Goal: Task Accomplishment & Management: Manage account settings

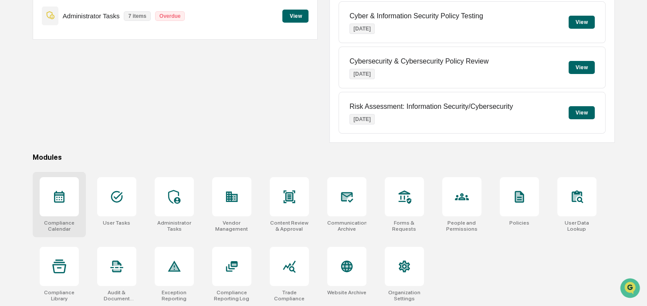
scroll to position [116, 0]
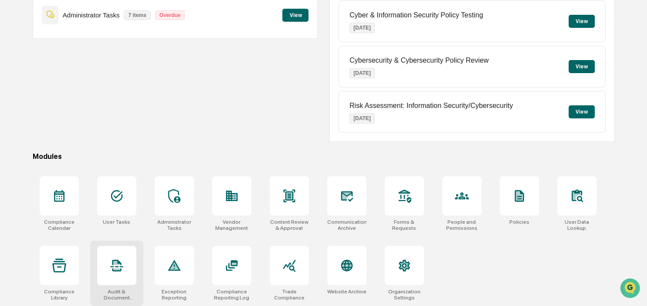
click at [115, 283] on div at bounding box center [116, 265] width 39 height 39
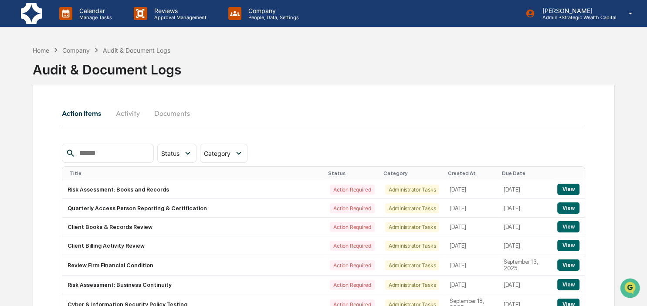
click at [133, 111] on button "Activity" at bounding box center [127, 113] width 39 height 21
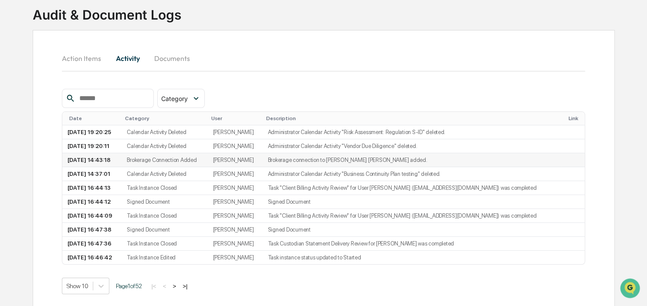
scroll to position [61, 0]
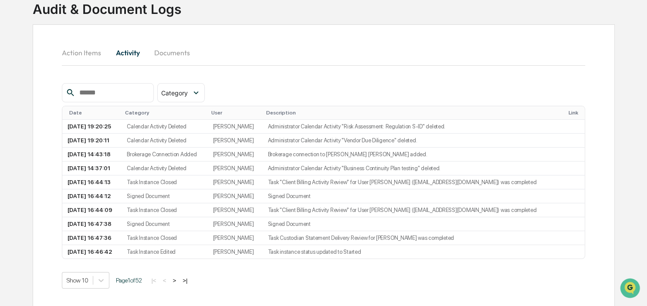
click at [176, 280] on button ">" at bounding box center [174, 280] width 9 height 7
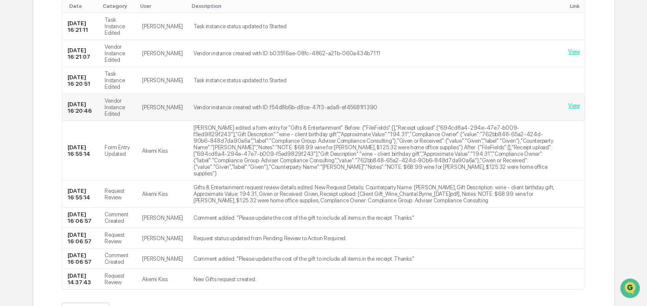
scroll to position [180, 0]
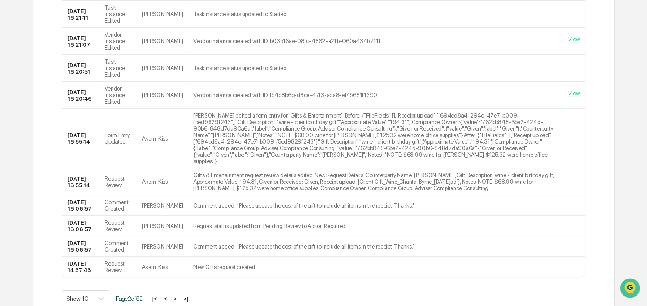
click at [175, 295] on button ">" at bounding box center [175, 298] width 9 height 7
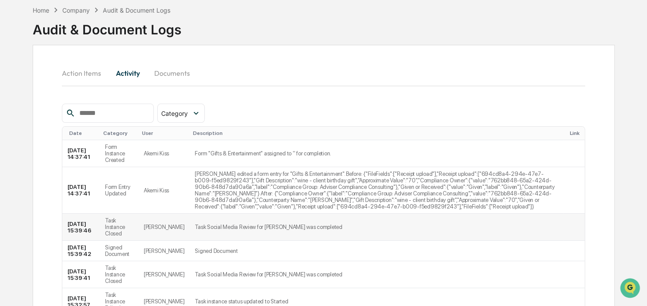
scroll to position [0, 0]
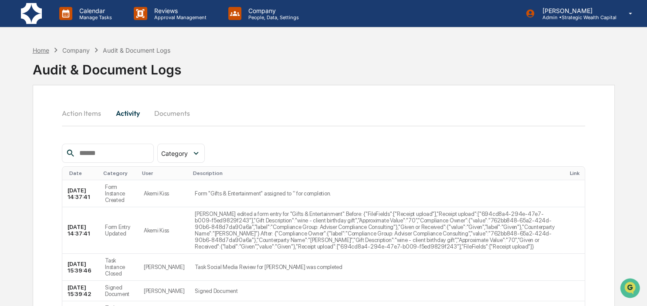
click at [41, 47] on div "Home" at bounding box center [41, 50] width 17 height 7
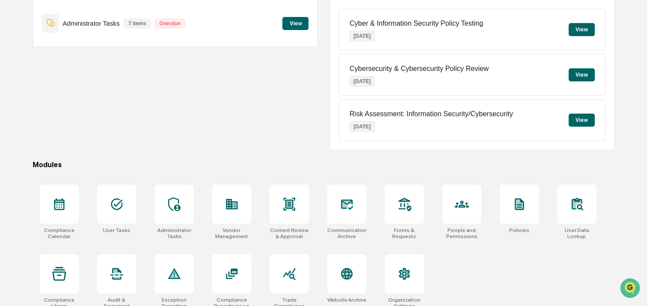
scroll to position [116, 0]
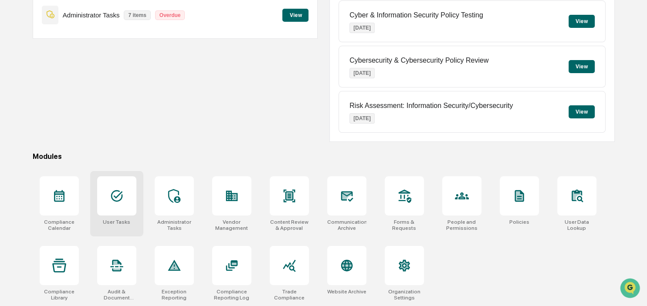
click at [120, 210] on div at bounding box center [116, 195] width 39 height 39
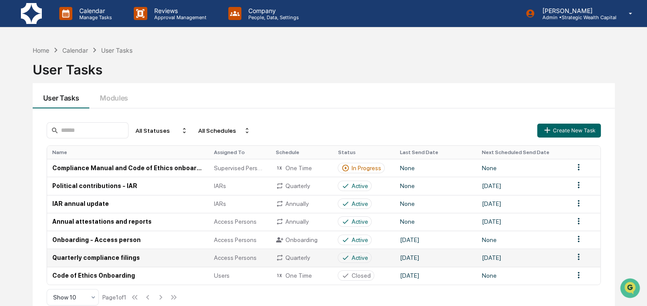
click at [110, 259] on td "Quarterly compliance filings" at bounding box center [128, 258] width 162 height 18
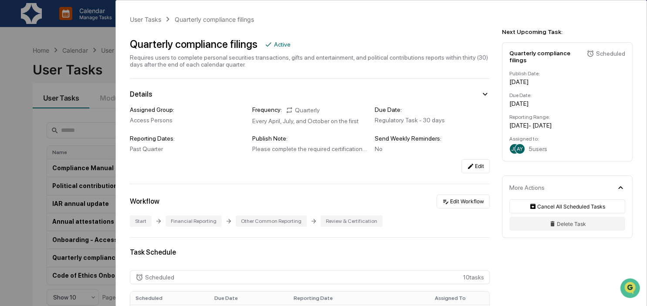
click at [16, 237] on div "User Tasks Quarterly compliance filings Quarterly compliance filings Active Req…" at bounding box center [323, 153] width 647 height 306
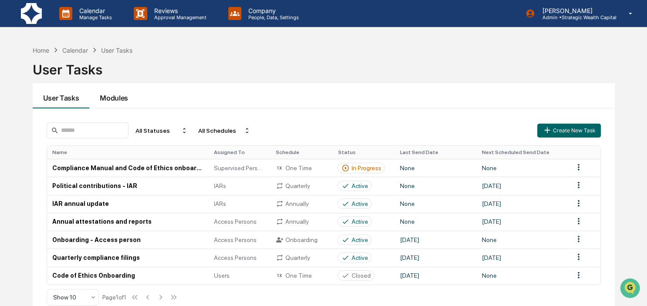
click at [122, 91] on button "Modules" at bounding box center [113, 95] width 49 height 25
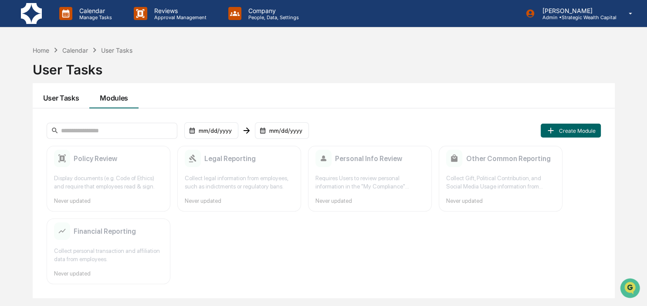
click at [47, 97] on button "User Tasks" at bounding box center [61, 95] width 57 height 25
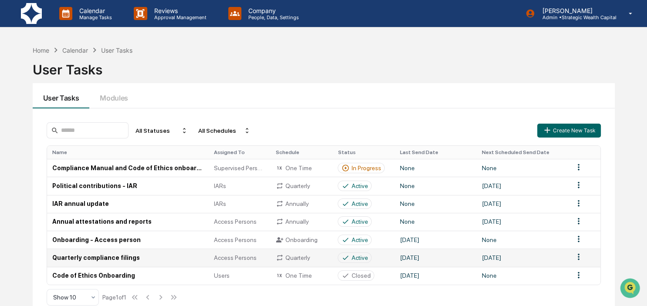
click at [99, 254] on td "Quarterly compliance filings" at bounding box center [128, 258] width 162 height 18
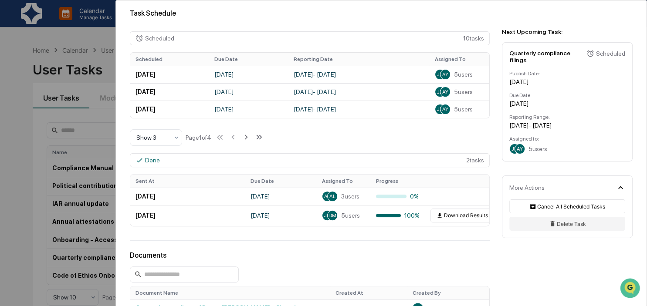
scroll to position [251, 0]
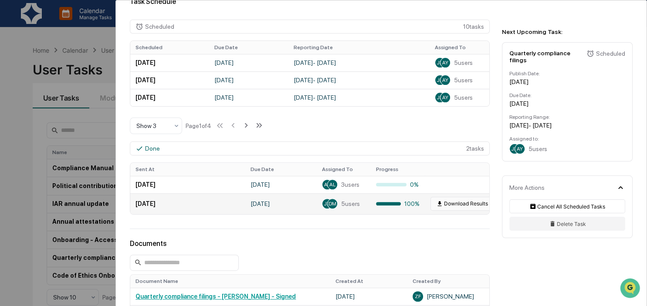
click at [472, 203] on button "Download Results" at bounding box center [462, 204] width 63 height 14
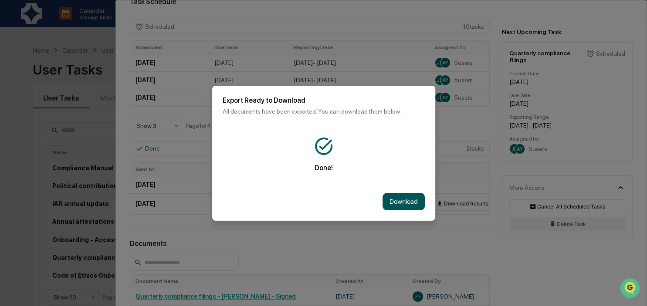
click at [412, 200] on button "Download" at bounding box center [404, 201] width 42 height 17
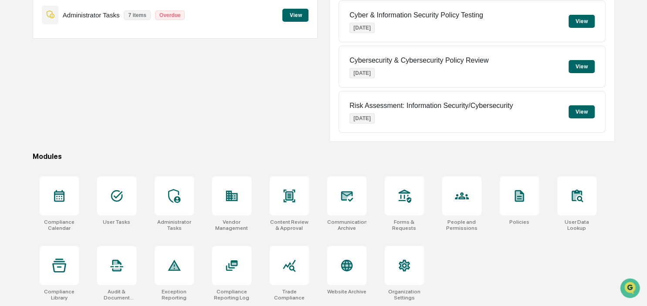
scroll to position [116, 0]
click at [126, 209] on div at bounding box center [116, 195] width 39 height 39
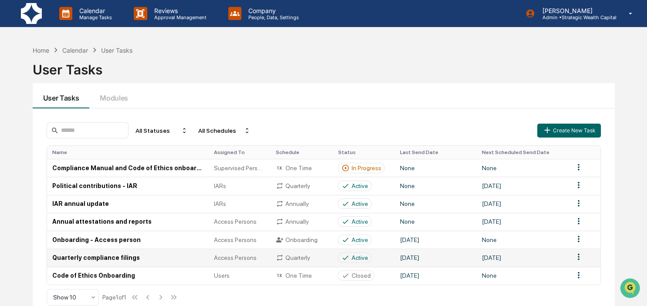
click at [96, 256] on td "Quarterly compliance filings" at bounding box center [128, 258] width 162 height 18
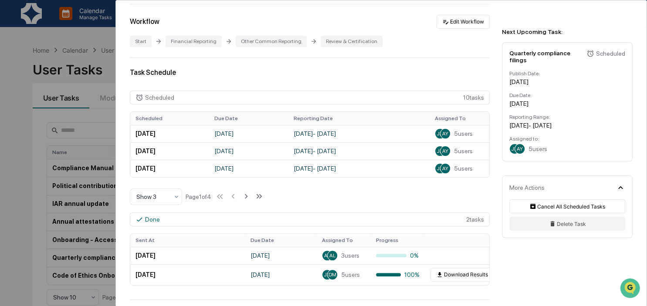
scroll to position [200, 0]
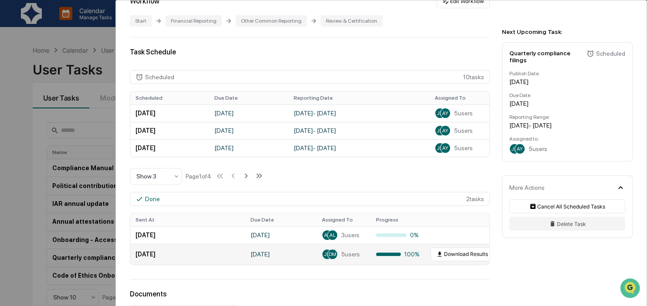
click at [159, 256] on td "[DATE]" at bounding box center [187, 254] width 115 height 21
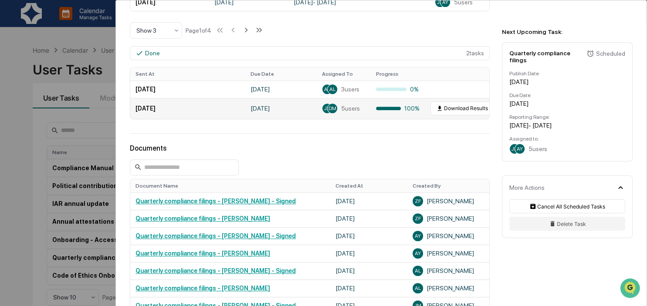
scroll to position [351, 0]
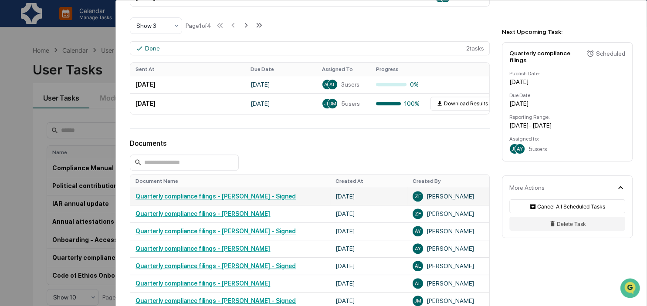
click at [265, 199] on link "Quarterly compliance filings - [PERSON_NAME] - Signed" at bounding box center [216, 196] width 160 height 7
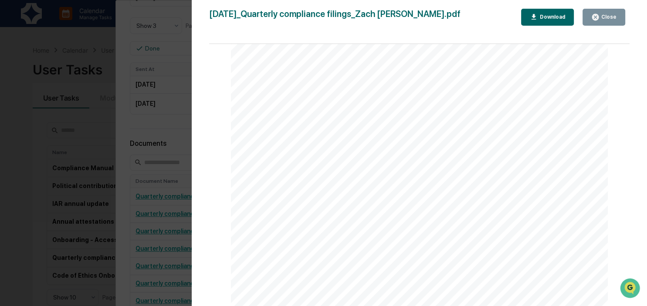
click at [326, 151] on div "July 17, 2025 Strategic Wealth Capital Quarterly compliance filings - Zach Flor…" at bounding box center [419, 130] width 377 height 533
click at [177, 187] on div "Version History 07/17/2025, 05:20 PM Zach Flores 2025-07-17_Quarterly complianc…" at bounding box center [323, 153] width 647 height 306
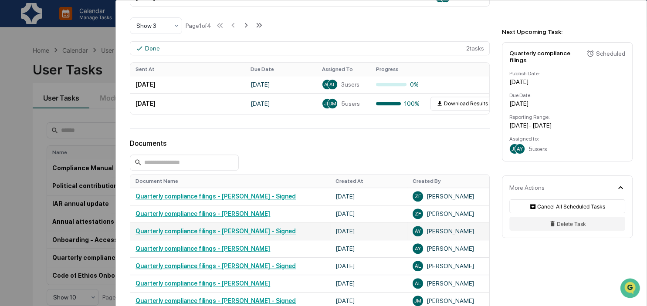
click at [222, 232] on link "Quarterly compliance filings - [PERSON_NAME] - Signed" at bounding box center [216, 231] width 160 height 7
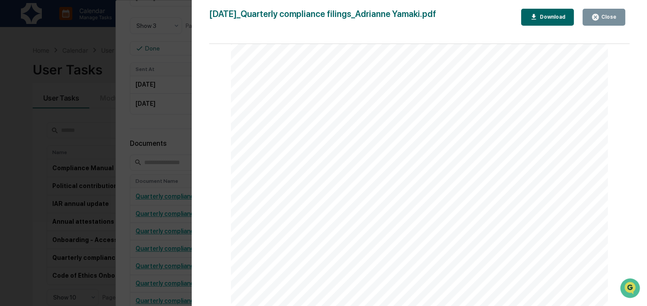
scroll to position [10692, 0]
click at [159, 123] on div "Version History 07/07/2025, 10:55 PM Adrianne Yamaki 2025-07-07_Quarterly compl…" at bounding box center [323, 153] width 647 height 306
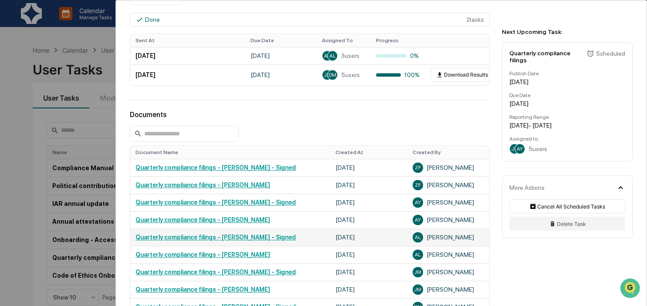
scroll to position [401, 0]
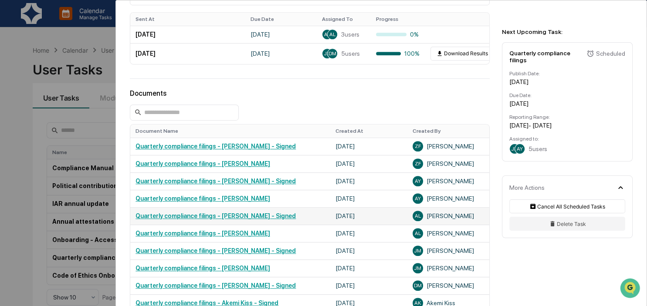
click at [241, 218] on link "Quarterly compliance filings - [PERSON_NAME] - Signed" at bounding box center [216, 216] width 160 height 7
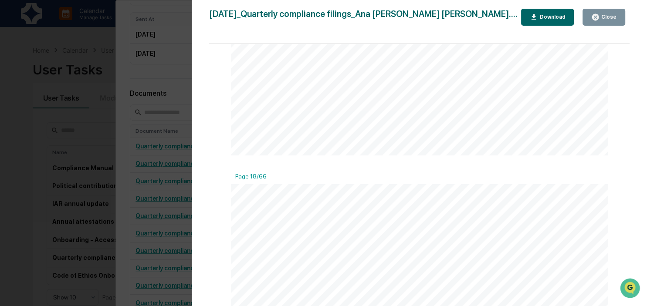
scroll to position [9437, 0]
click at [176, 202] on div "Version History [DATE] 03:05 PM [PERSON_NAME] [DATE]_Quarterly compliance filin…" at bounding box center [323, 153] width 647 height 306
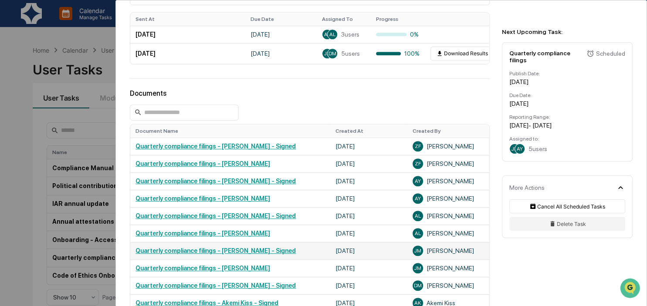
click at [228, 251] on link "Quarterly compliance filings - [PERSON_NAME] - Signed" at bounding box center [216, 251] width 160 height 7
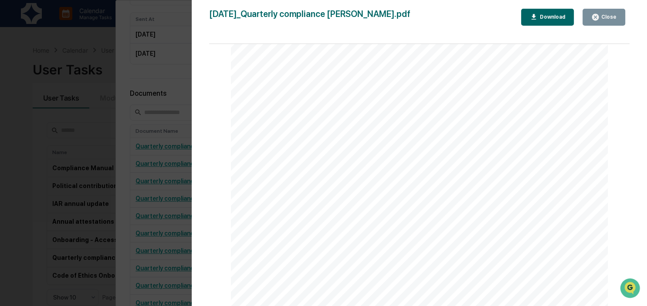
scroll to position [3564, 0]
click at [614, 15] on div "Close" at bounding box center [608, 17] width 17 height 6
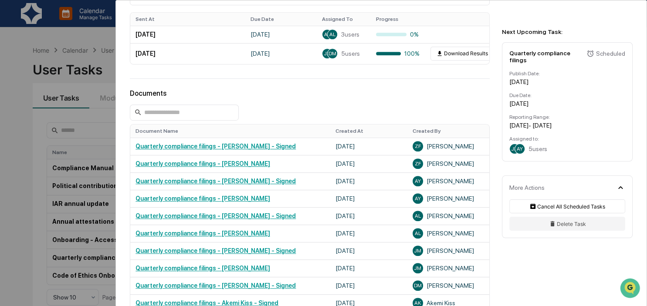
click at [7, 189] on div "User Tasks Quarterly compliance filings Quarterly compliance filings Active Req…" at bounding box center [323, 153] width 647 height 306
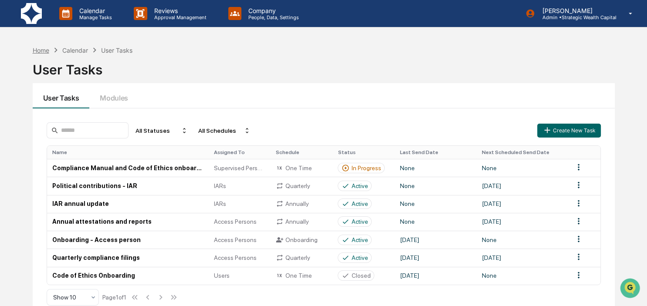
click at [41, 50] on div "Home" at bounding box center [41, 50] width 17 height 7
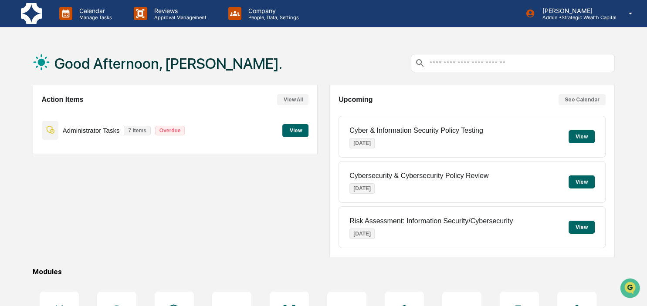
click at [288, 134] on button "View" at bounding box center [295, 130] width 26 height 13
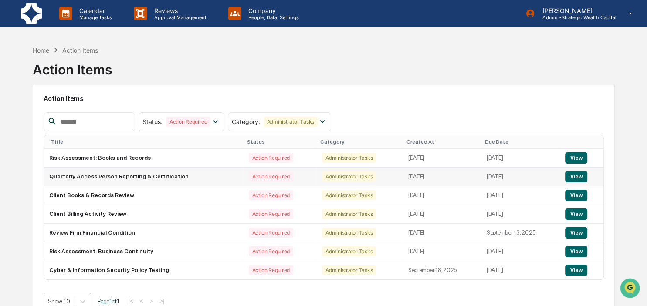
click at [581, 175] on button "View" at bounding box center [576, 176] width 22 height 11
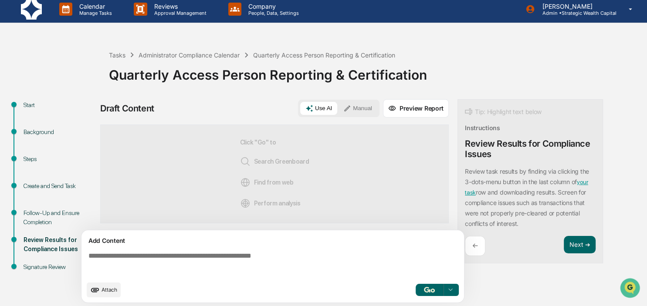
scroll to position [7, 0]
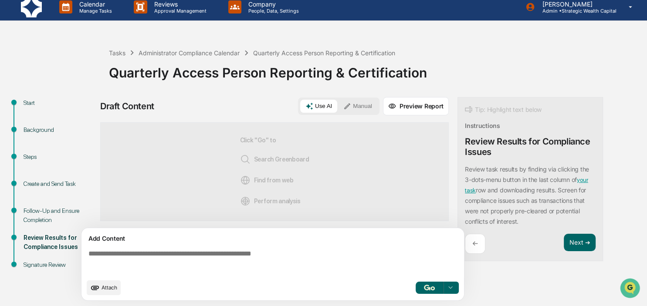
click at [362, 103] on button "Manual" at bounding box center [357, 106] width 39 height 13
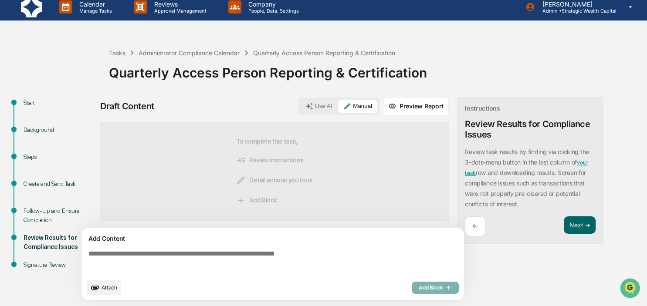
click at [260, 254] on textarea at bounding box center [274, 262] width 379 height 31
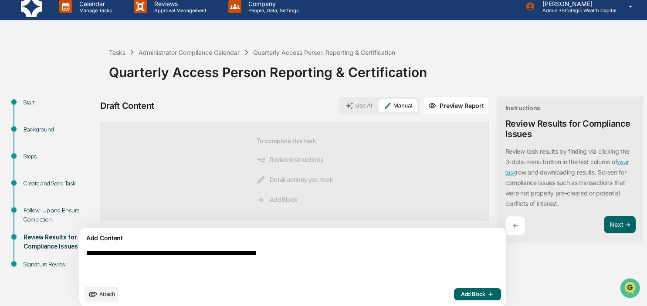
type textarea "**********"
click at [461, 292] on span "Add Block" at bounding box center [477, 294] width 33 height 7
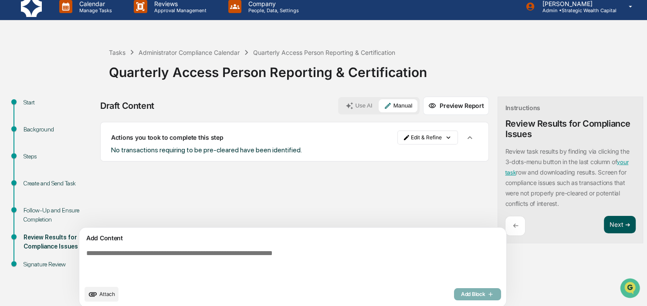
click at [604, 222] on button "Next ➔" at bounding box center [620, 225] width 32 height 18
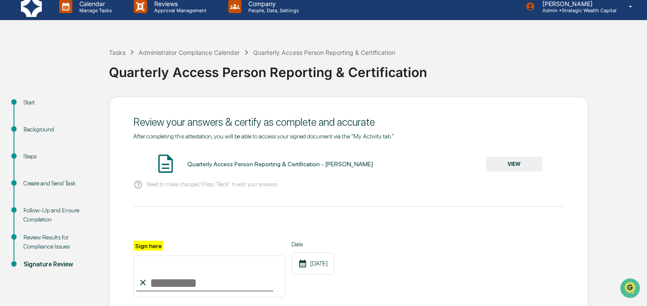
click at [215, 285] on input "Sign here" at bounding box center [209, 277] width 152 height 42
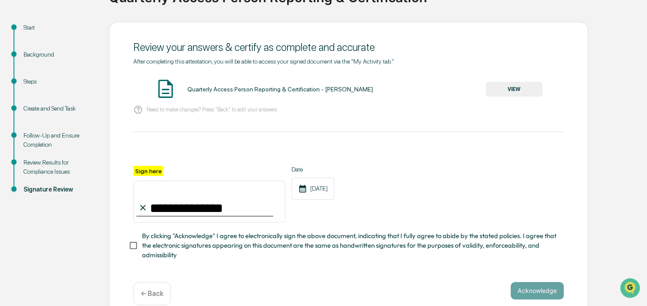
scroll to position [98, 0]
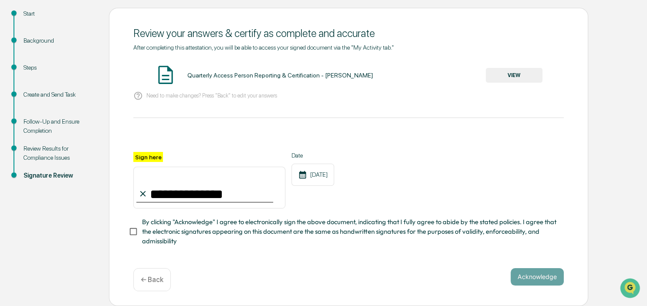
type input "**********"
click at [538, 276] on button "Acknowledge" at bounding box center [537, 276] width 53 height 17
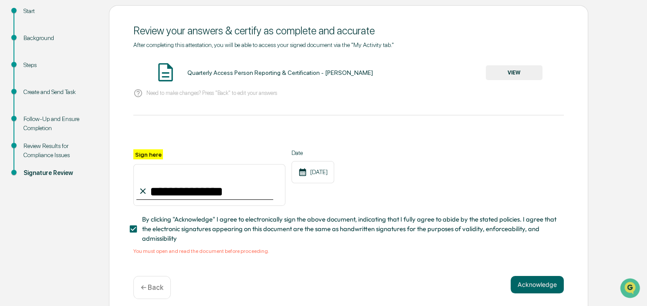
click at [531, 78] on button "VIEW" at bounding box center [514, 72] width 57 height 15
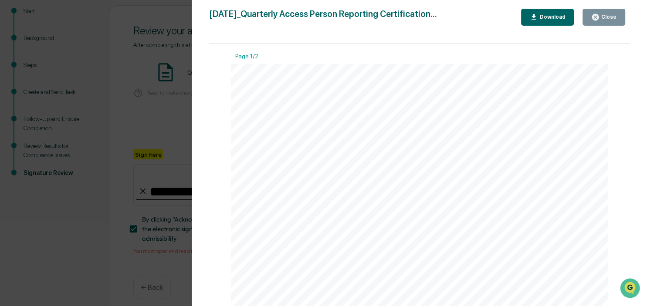
click at [600, 14] on icon "button" at bounding box center [595, 17] width 8 height 8
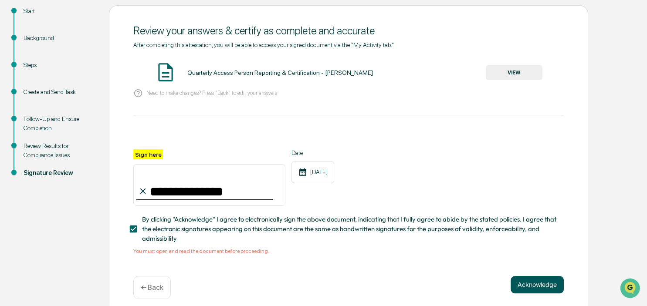
click at [536, 287] on button "Acknowledge" at bounding box center [537, 284] width 53 height 17
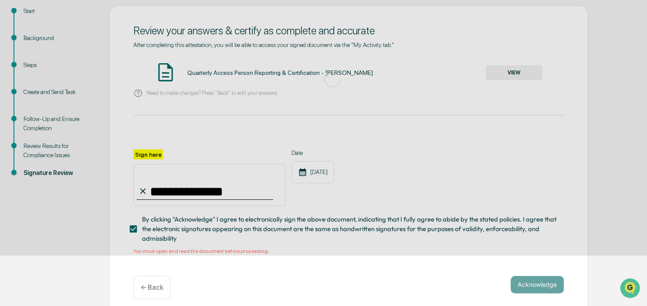
scroll to position [44, 0]
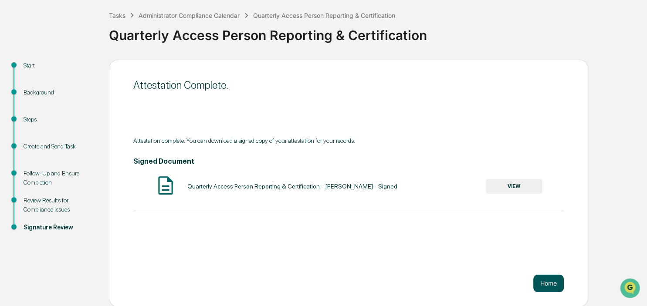
click at [550, 284] on button "Home" at bounding box center [548, 283] width 31 height 17
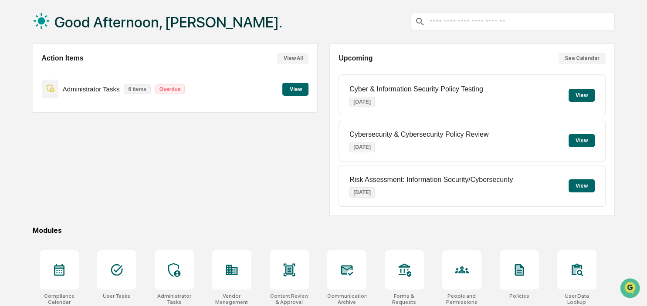
click at [295, 91] on button "View" at bounding box center [295, 89] width 26 height 13
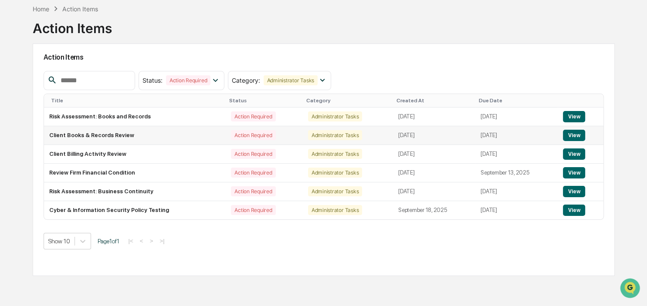
click at [569, 136] on button "View" at bounding box center [574, 135] width 22 height 11
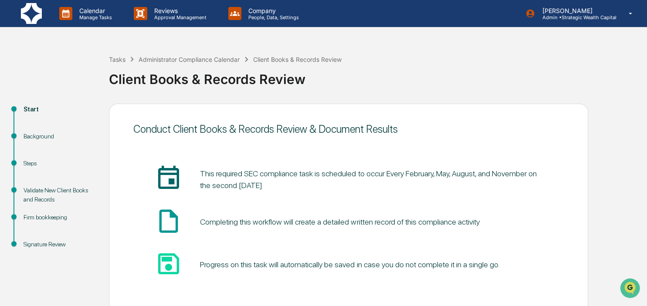
click at [51, 192] on div "Validate New Client Books and Records" at bounding box center [59, 195] width 71 height 18
click at [37, 11] on img at bounding box center [31, 13] width 21 height 21
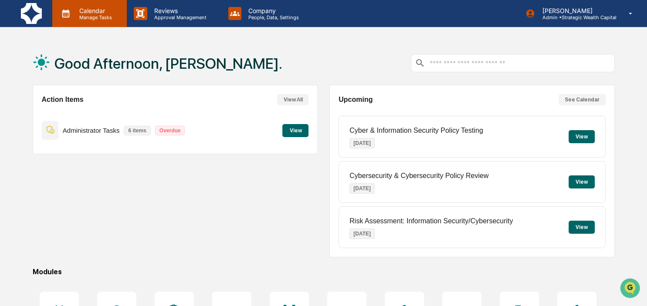
click at [68, 17] on icon at bounding box center [65, 14] width 7 height 8
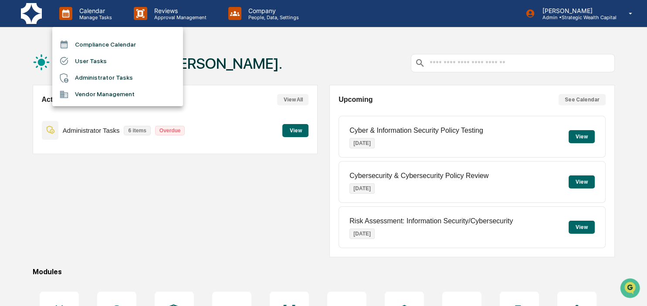
click at [83, 72] on li "Administrator Tasks" at bounding box center [117, 78] width 131 height 17
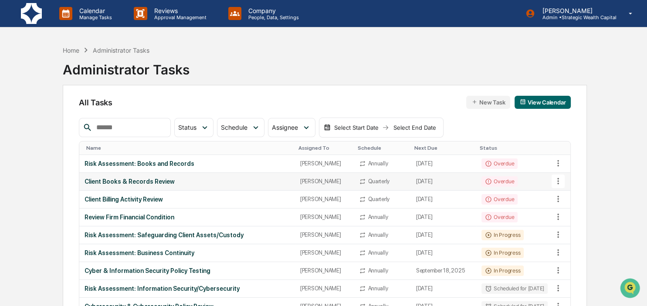
click at [155, 183] on div "Client Books & Records Review" at bounding box center [187, 181] width 205 height 7
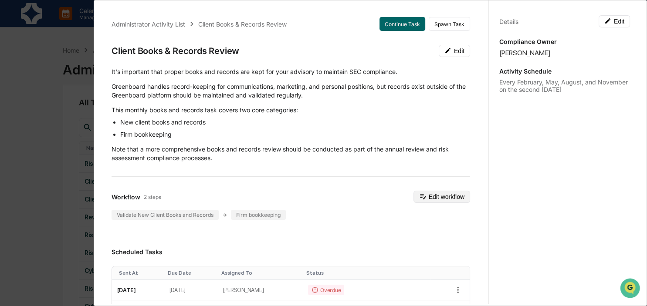
click at [440, 200] on button "Edit workflow" at bounding box center [442, 197] width 57 height 12
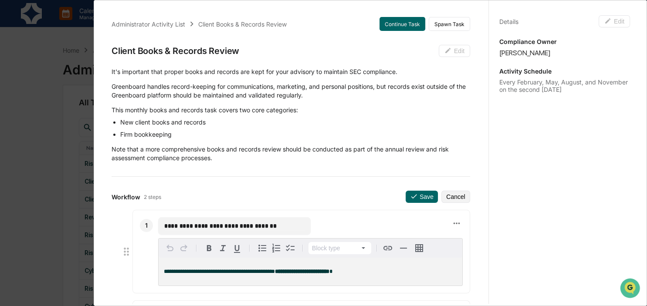
click at [11, 192] on div "**********" at bounding box center [323, 153] width 647 height 306
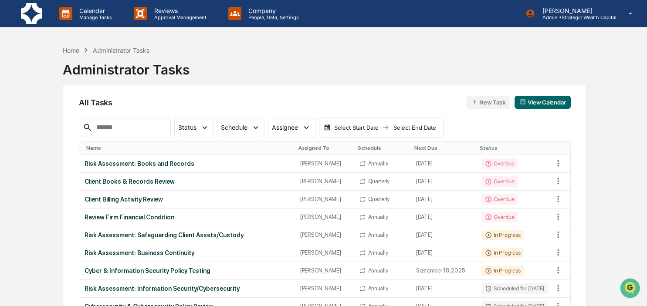
click at [129, 128] on input "text" at bounding box center [130, 127] width 74 height 11
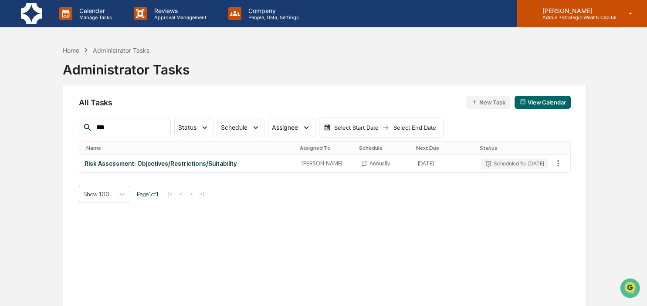
type input "***"
click at [564, 18] on p "Admin • Strategic Wealth Capital" at bounding box center [575, 17] width 81 height 6
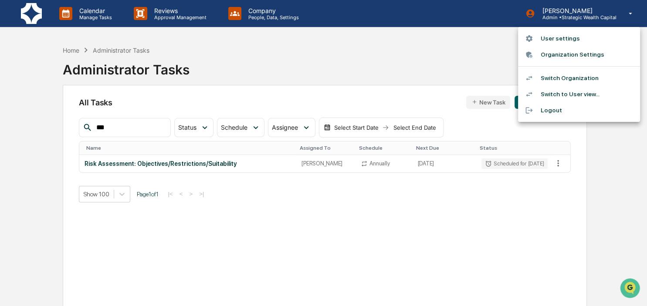
click at [562, 114] on li "Logout" at bounding box center [579, 110] width 122 height 16
